Goal: Task Accomplishment & Management: Use online tool/utility

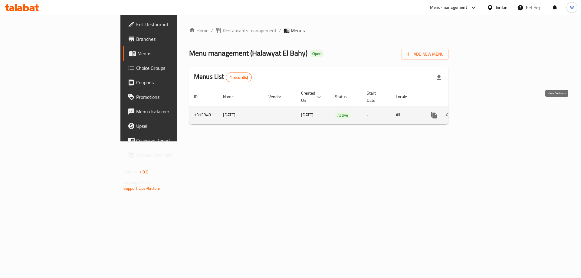
click at [481, 112] on icon "enhanced table" at bounding box center [477, 115] width 7 height 7
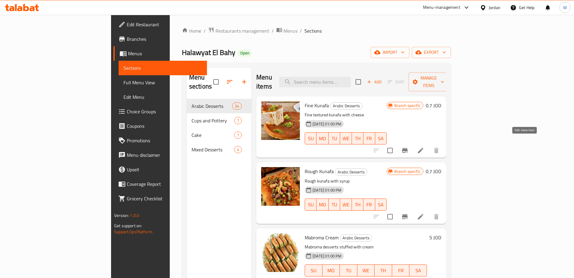
click at [424, 147] on icon at bounding box center [420, 150] width 7 height 7
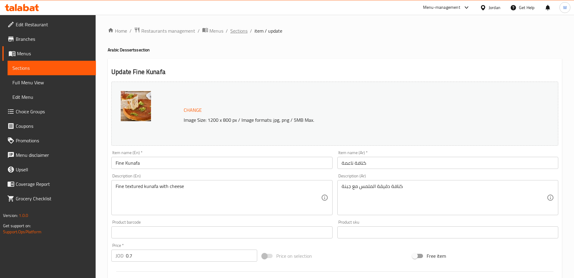
click at [235, 29] on span "Sections" at bounding box center [238, 30] width 17 height 7
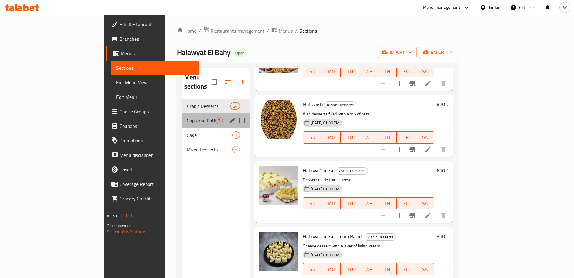
click at [182, 113] on div "Cups and Pottery 7" at bounding box center [216, 120] width 68 height 15
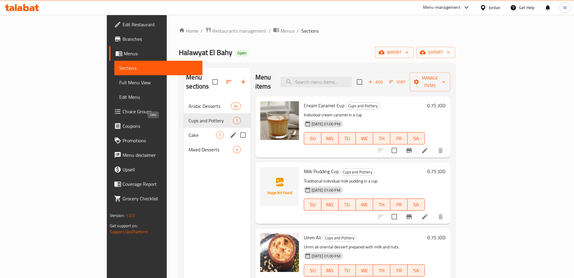
click at [188, 132] on span "Cake" at bounding box center [202, 135] width 28 height 7
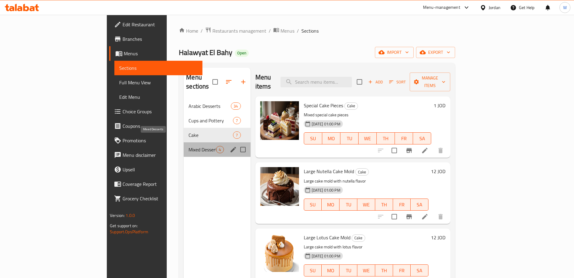
click at [188, 146] on span "Mixed Desserts" at bounding box center [202, 149] width 28 height 7
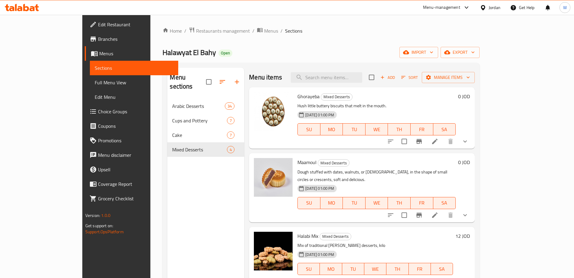
scroll to position [1, 0]
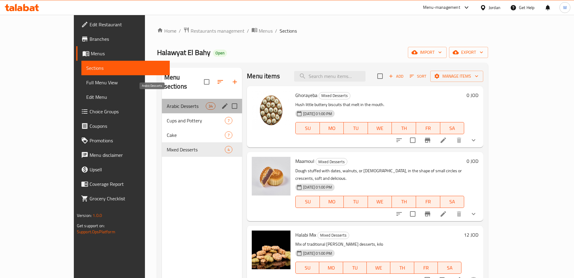
click at [167, 103] on span "Arabic Desserts" at bounding box center [186, 106] width 39 height 7
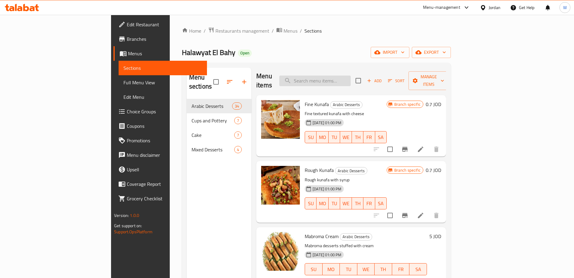
click at [348, 76] on input "search" at bounding box center [314, 81] width 71 height 11
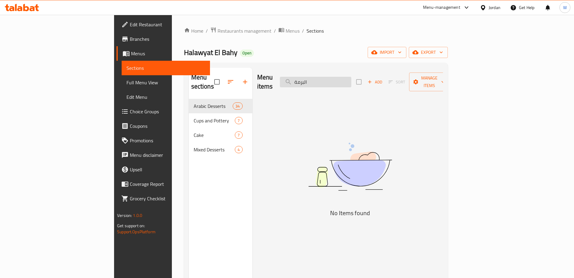
click at [349, 77] on input "البرمة" at bounding box center [315, 82] width 71 height 11
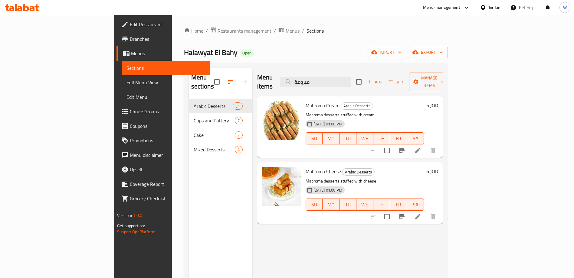
type input "مبرومة"
click at [217, 27] on span "Restaurants management" at bounding box center [244, 30] width 54 height 7
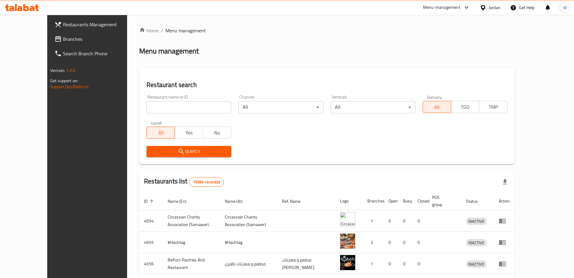
click at [163, 103] on input "search" at bounding box center [188, 107] width 85 height 12
type input "bae"
click button "Search" at bounding box center [188, 151] width 85 height 11
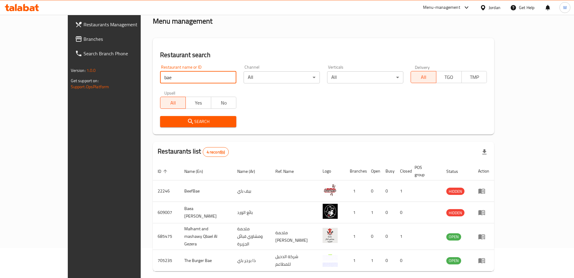
scroll to position [44, 0]
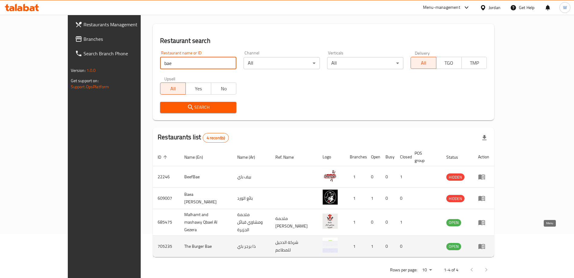
click at [485, 243] on icon "enhanced table" at bounding box center [481, 246] width 7 height 7
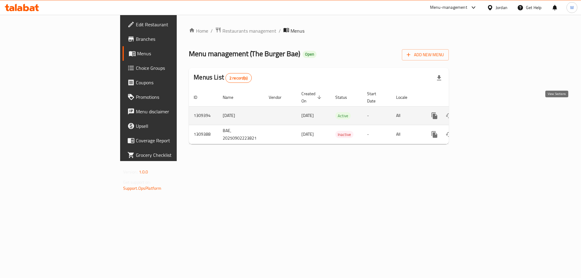
click at [481, 112] on icon "enhanced table" at bounding box center [477, 115] width 7 height 7
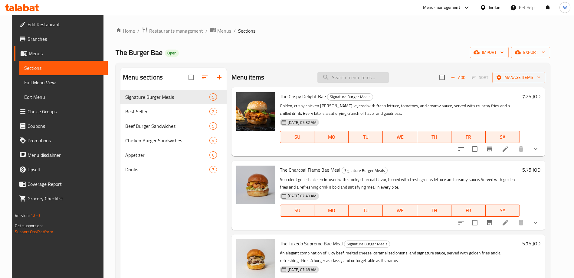
click at [353, 77] on input "search" at bounding box center [352, 77] width 71 height 11
paste input "Explosion Bae"
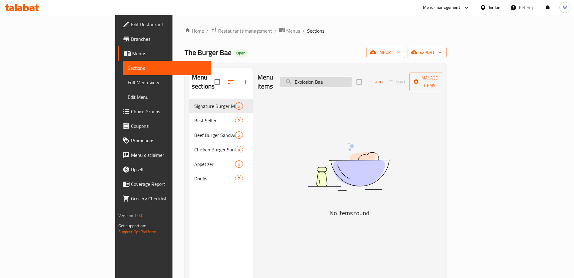
click at [351, 80] on input "Explosion Bae" at bounding box center [315, 82] width 71 height 11
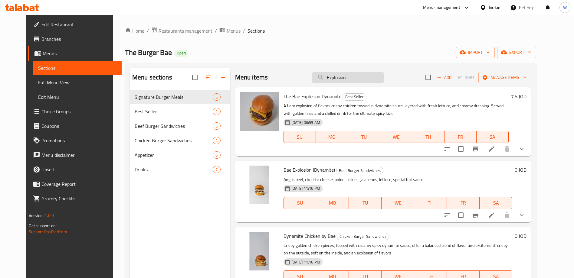
click at [352, 78] on input "Explosion" at bounding box center [347, 77] width 71 height 11
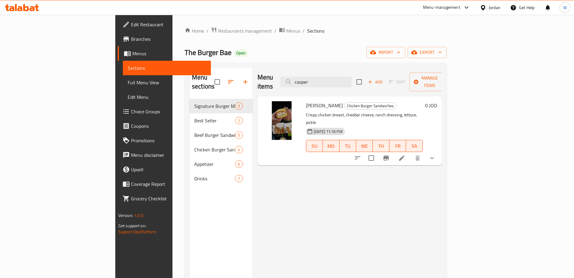
type input "casper"
click at [218, 28] on span "Restaurants management" at bounding box center [245, 30] width 54 height 7
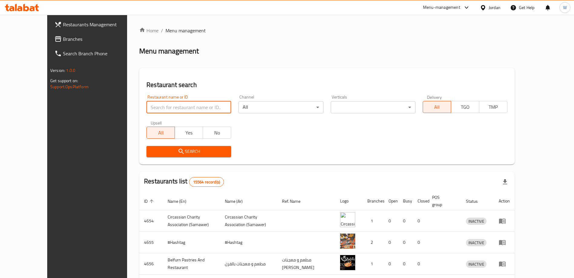
click at [159, 111] on input "search" at bounding box center [188, 107] width 85 height 12
click at [159, 111] on input "قثي" at bounding box center [188, 107] width 85 height 12
type input "red sea waves"
